Goal: Information Seeking & Learning: Find specific fact

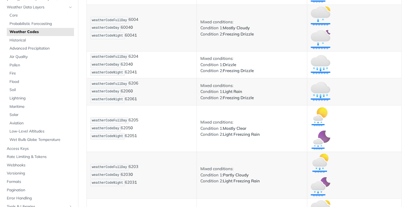
scroll to position [2436, 0]
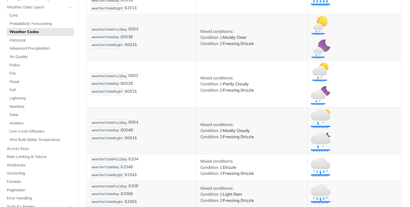
click at [157, 44] on p "weatherCodeFullDay 6003 weatherCodeDay 6003 0 weatherCodeNight 6003 1" at bounding box center [141, 37] width 103 height 23
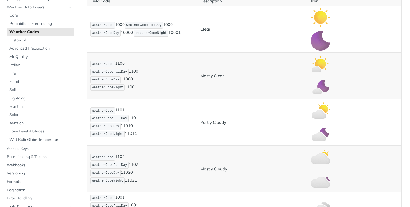
scroll to position [265, 0]
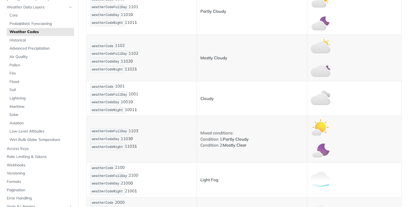
drag, startPoint x: 128, startPoint y: 85, endPoint x: 115, endPoint y: 86, distance: 13.9
click at [115, 86] on p "weatherCode 1001 weatherCodeFullDay 1001 weatherCodeDay 1001 0 weatherCodeNight…" at bounding box center [141, 98] width 103 height 31
copy p "1001"
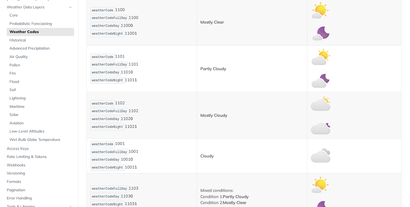
scroll to position [206, 0]
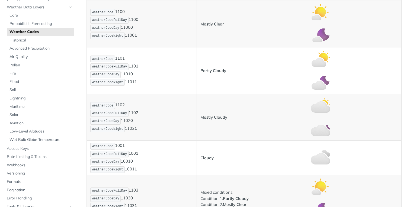
click at [182, 88] on td "weatherCode 1101 weatherCodeFullDay 1101 weatherCodeDay 1101 0 weatherCodeNight…" at bounding box center [142, 70] width 110 height 47
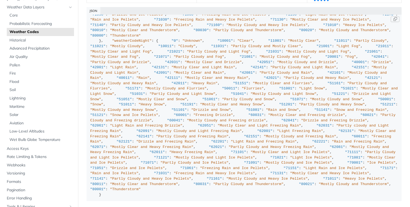
scroll to position [1112, 0]
drag, startPoint x: 106, startPoint y: 94, endPoint x: 116, endPoint y: 93, distance: 10.1
click at [218, 43] on span ""10001"" at bounding box center [225, 41] width 15 height 4
drag, startPoint x: 116, startPoint y: 99, endPoint x: 106, endPoint y: 96, distance: 10.9
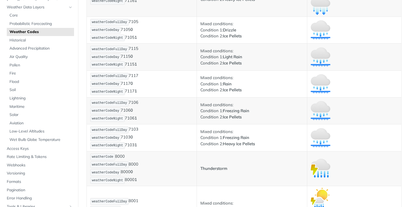
scroll to position [3649, 0]
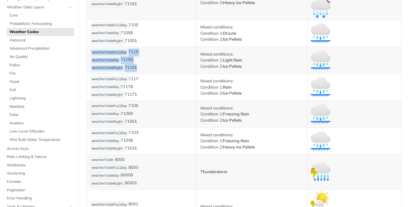
drag, startPoint x: 88, startPoint y: 50, endPoint x: 170, endPoint y: 71, distance: 85.1
click at [170, 71] on td "weatherCodeFullDay 7115 weatherCodeDay 7115 0 weatherCodeNight 7115 1" at bounding box center [142, 60] width 110 height 27
click at [162, 69] on p "weatherCodeFullDay 7115 weatherCodeDay 7115 0 weatherCodeNight 7115 1" at bounding box center [141, 60] width 103 height 23
